Goal: Task Accomplishment & Management: Use online tool/utility

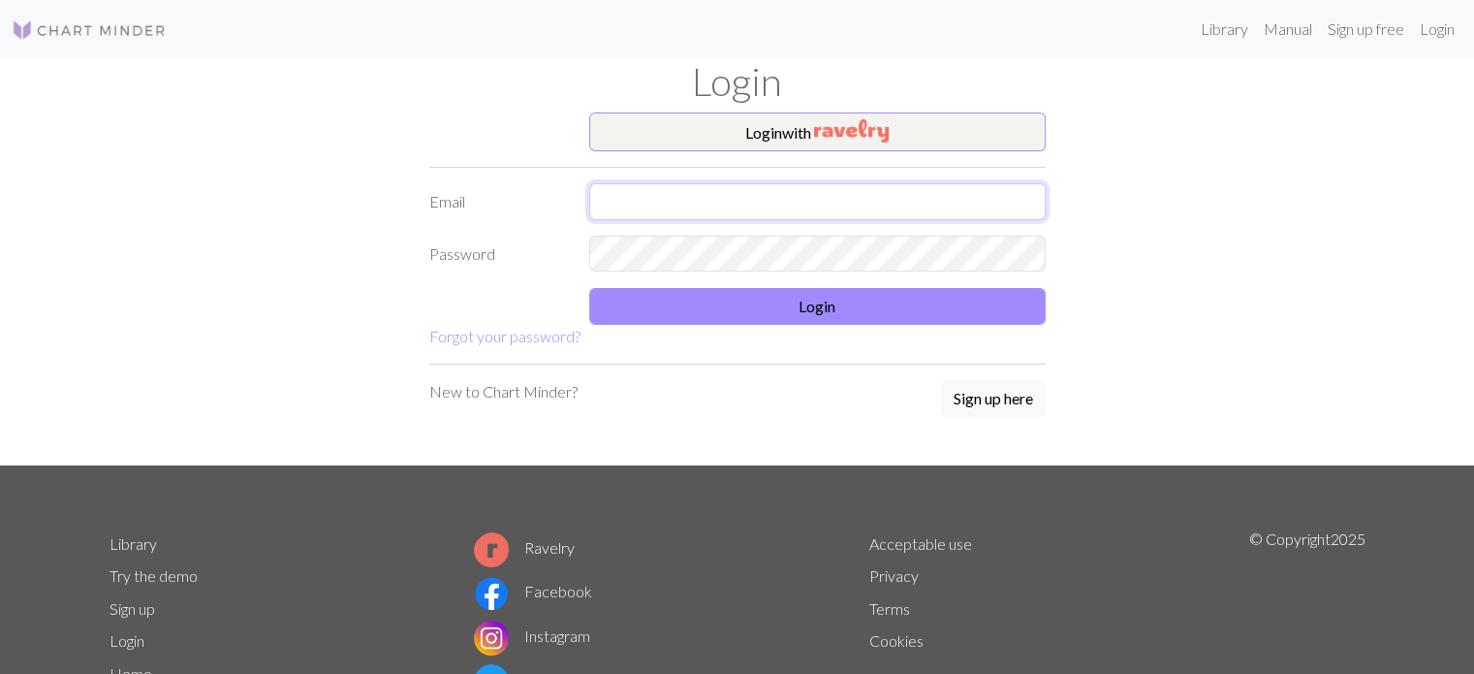
click at [724, 205] on input "text" at bounding box center [817, 201] width 456 height 37
type input "harleen.singh@gmx.at"
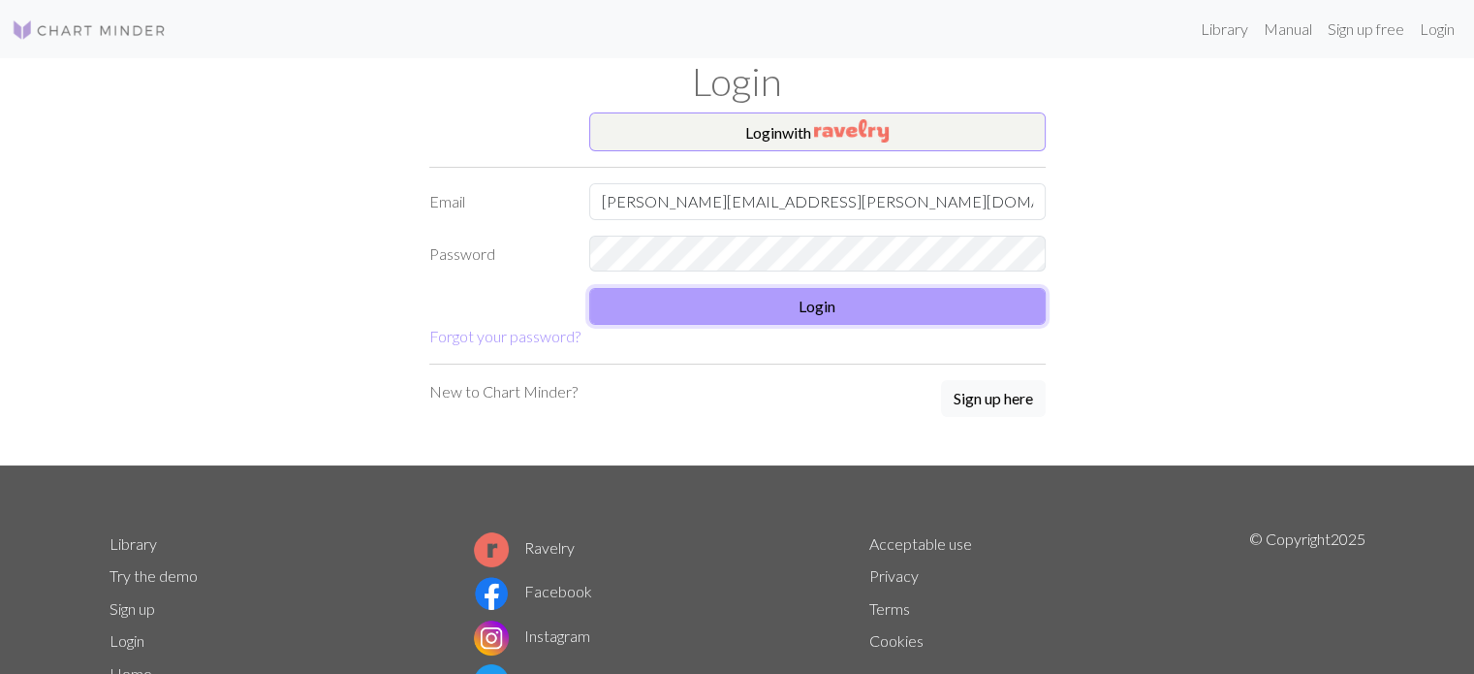
click at [698, 295] on button "Login" at bounding box center [817, 306] width 456 height 37
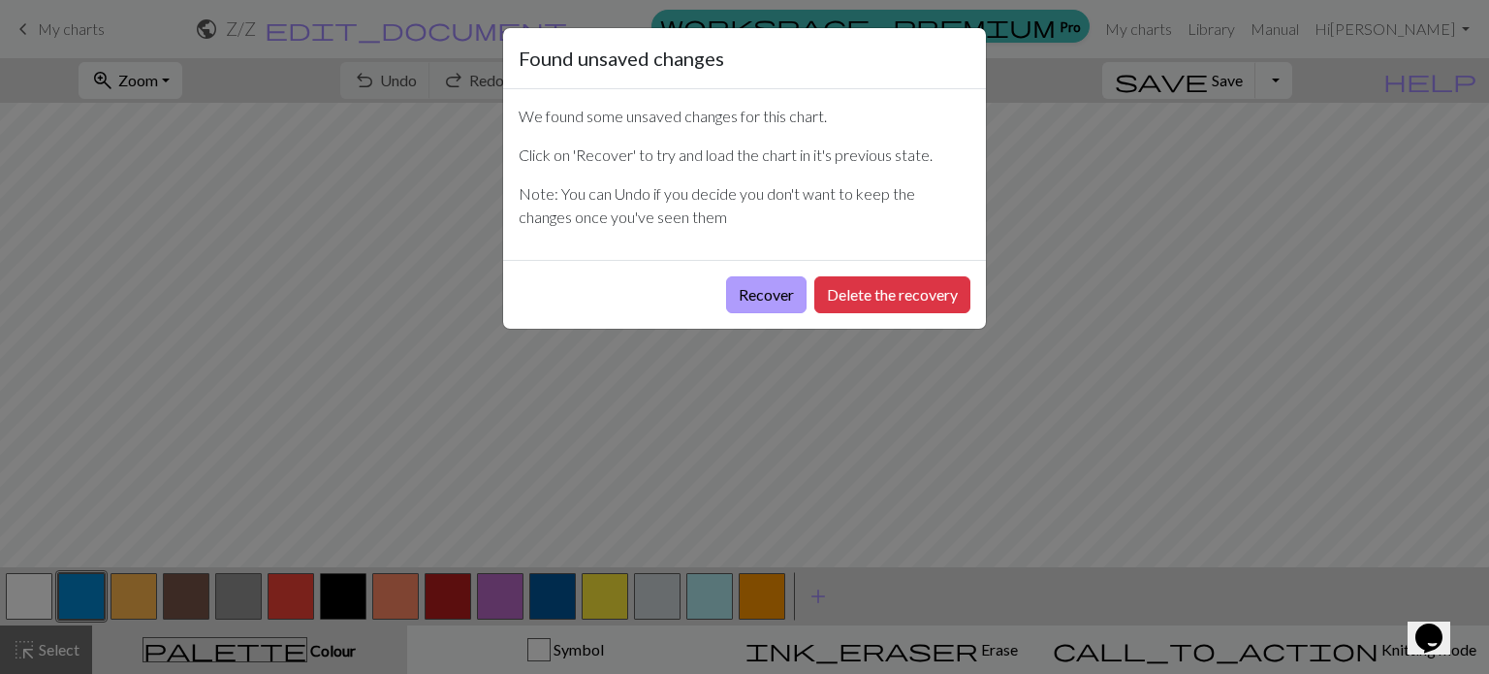
click at [779, 291] on button "Recover" at bounding box center [766, 294] width 80 height 37
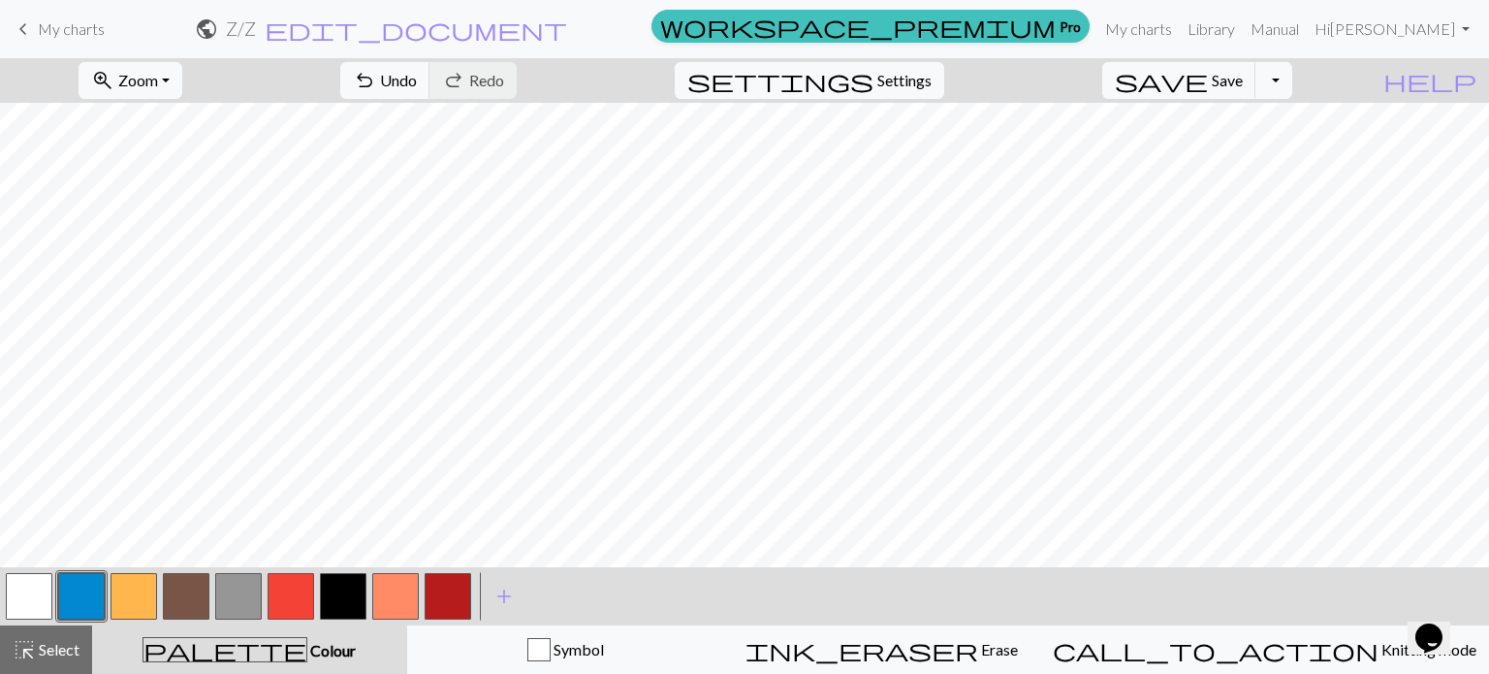
scroll to position [142, 0]
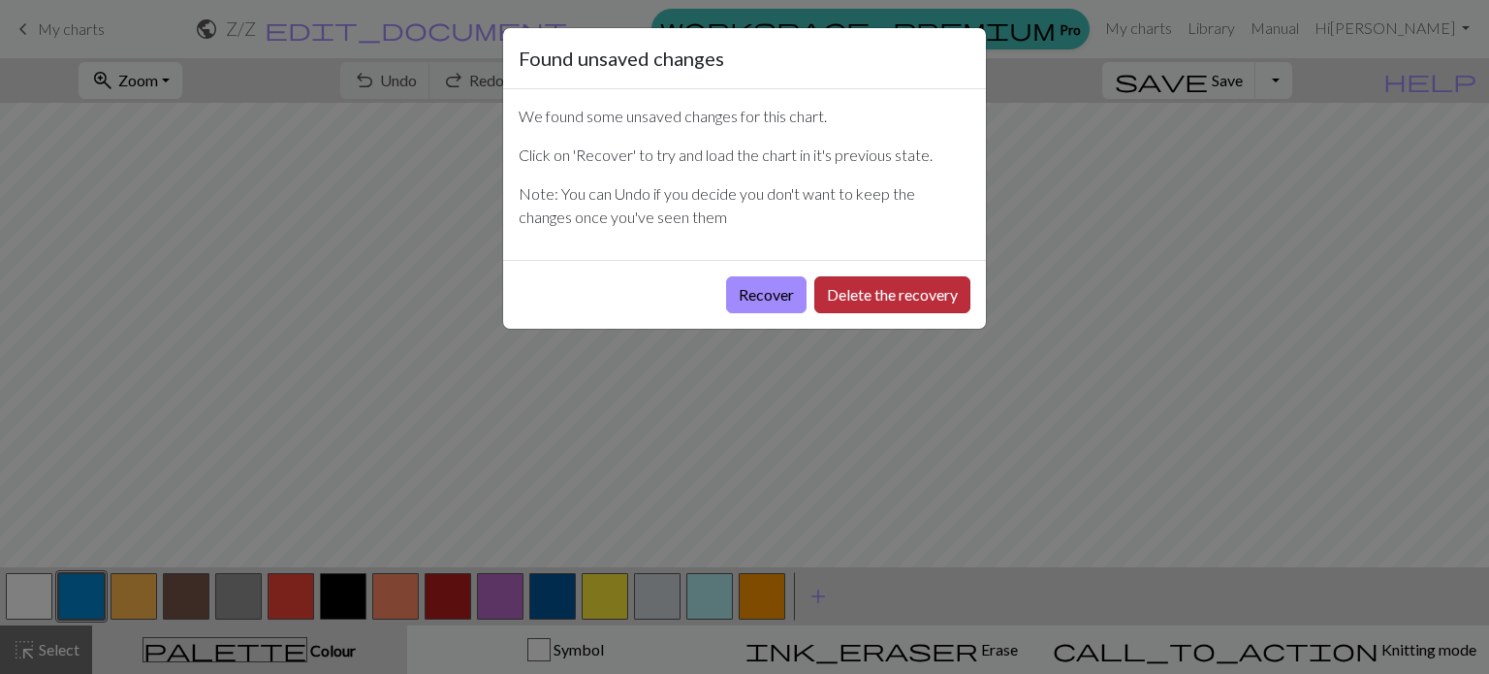
click at [881, 297] on button "Delete the recovery" at bounding box center [892, 294] width 156 height 37
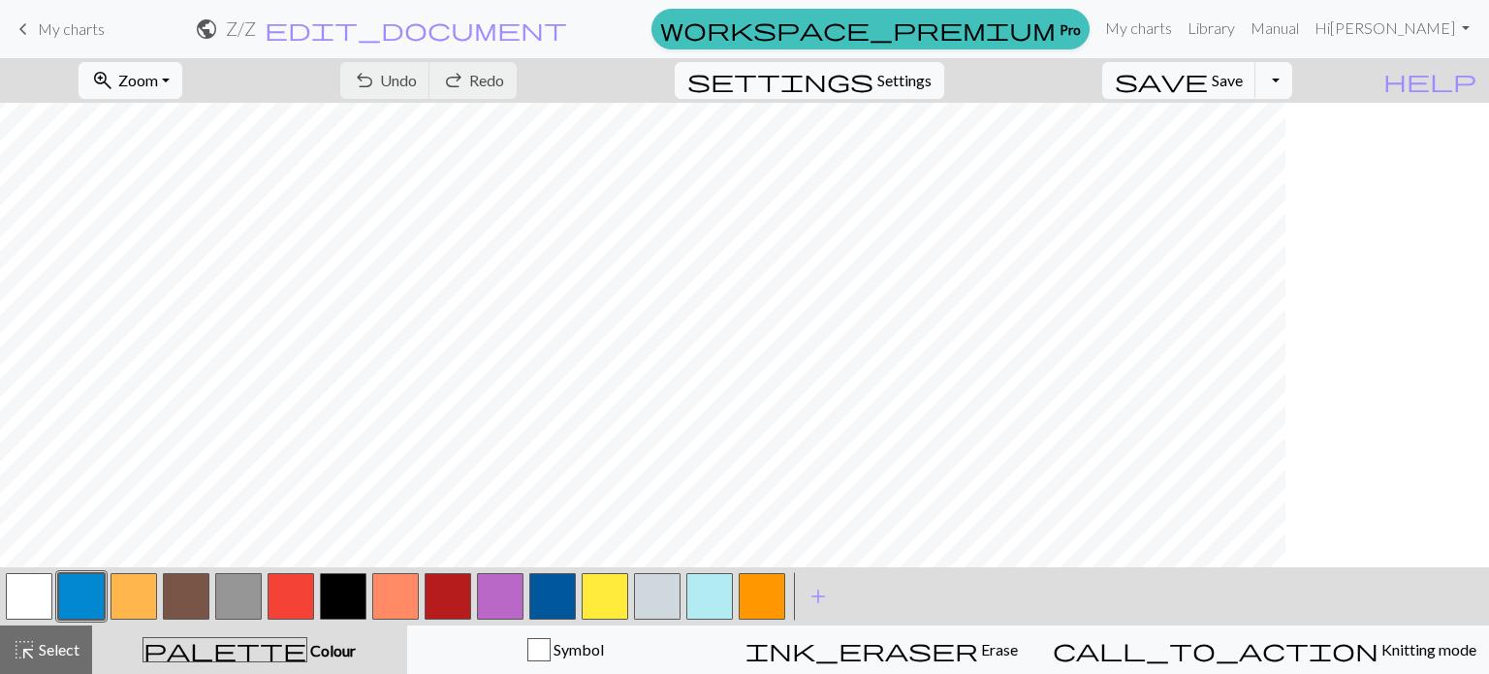
scroll to position [690, 0]
click at [31, 598] on button "button" at bounding box center [29, 596] width 47 height 47
click at [454, 597] on button "button" at bounding box center [448, 596] width 47 height 47
click at [333, 602] on button "button" at bounding box center [343, 596] width 47 height 47
click at [294, 596] on button "button" at bounding box center [290, 596] width 47 height 47
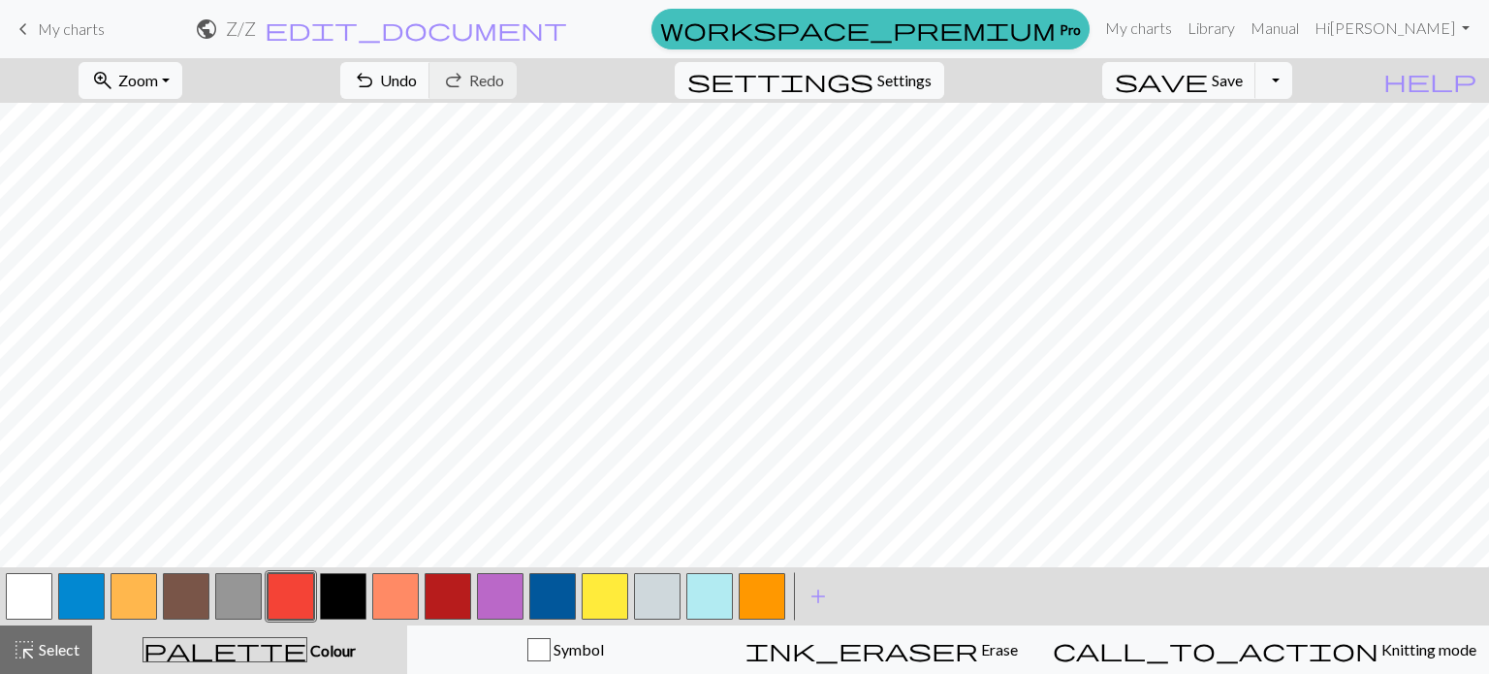
click at [445, 597] on button "button" at bounding box center [448, 596] width 47 height 47
click at [345, 608] on button "button" at bounding box center [343, 596] width 47 height 47
click at [417, 74] on span "Undo" at bounding box center [398, 80] width 37 height 18
click at [442, 597] on button "button" at bounding box center [448, 596] width 47 height 47
click at [611, 606] on button "button" at bounding box center [605, 596] width 47 height 47
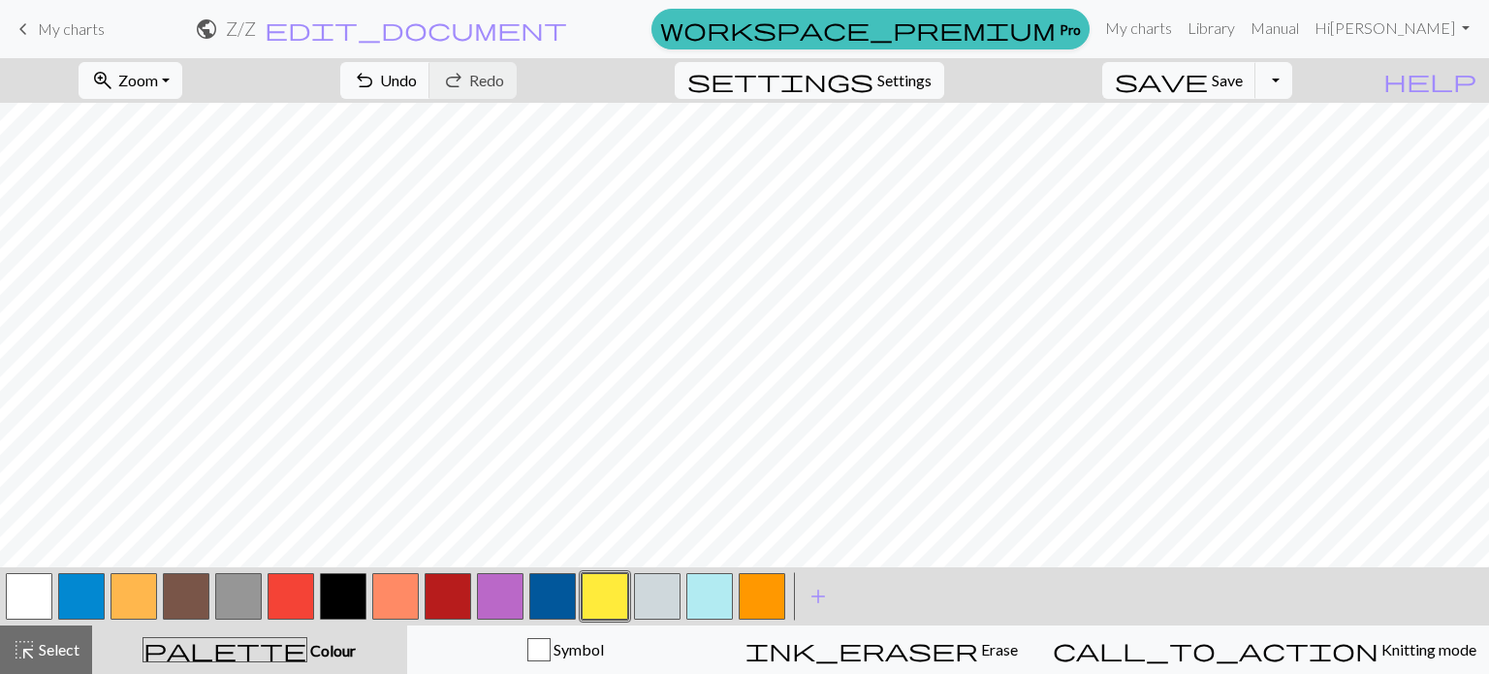
click at [27, 598] on button "button" at bounding box center [29, 596] width 47 height 47
click at [1208, 88] on span "save" at bounding box center [1161, 80] width 93 height 27
click at [330, 600] on button "button" at bounding box center [343, 596] width 47 height 47
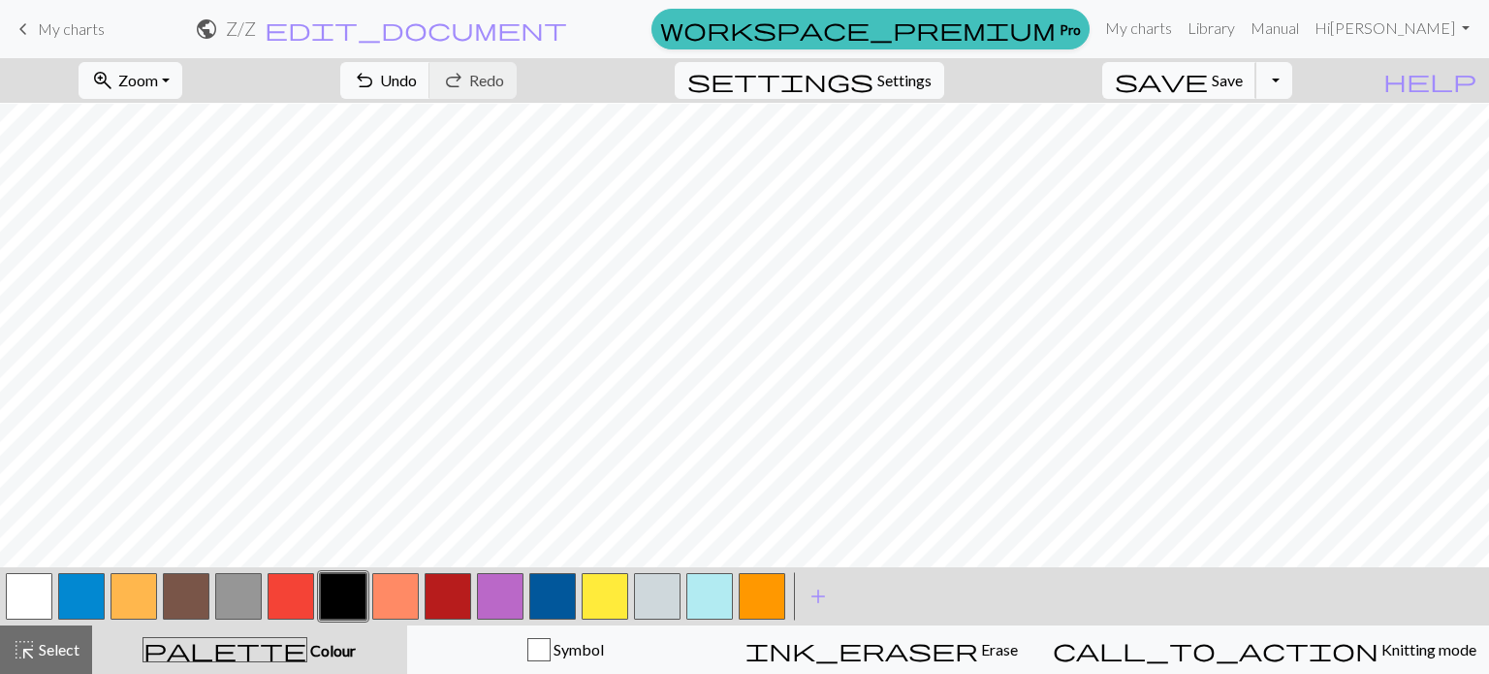
click at [1243, 77] on span "Save" at bounding box center [1227, 80] width 31 height 18
